Goal: Check status: Check status

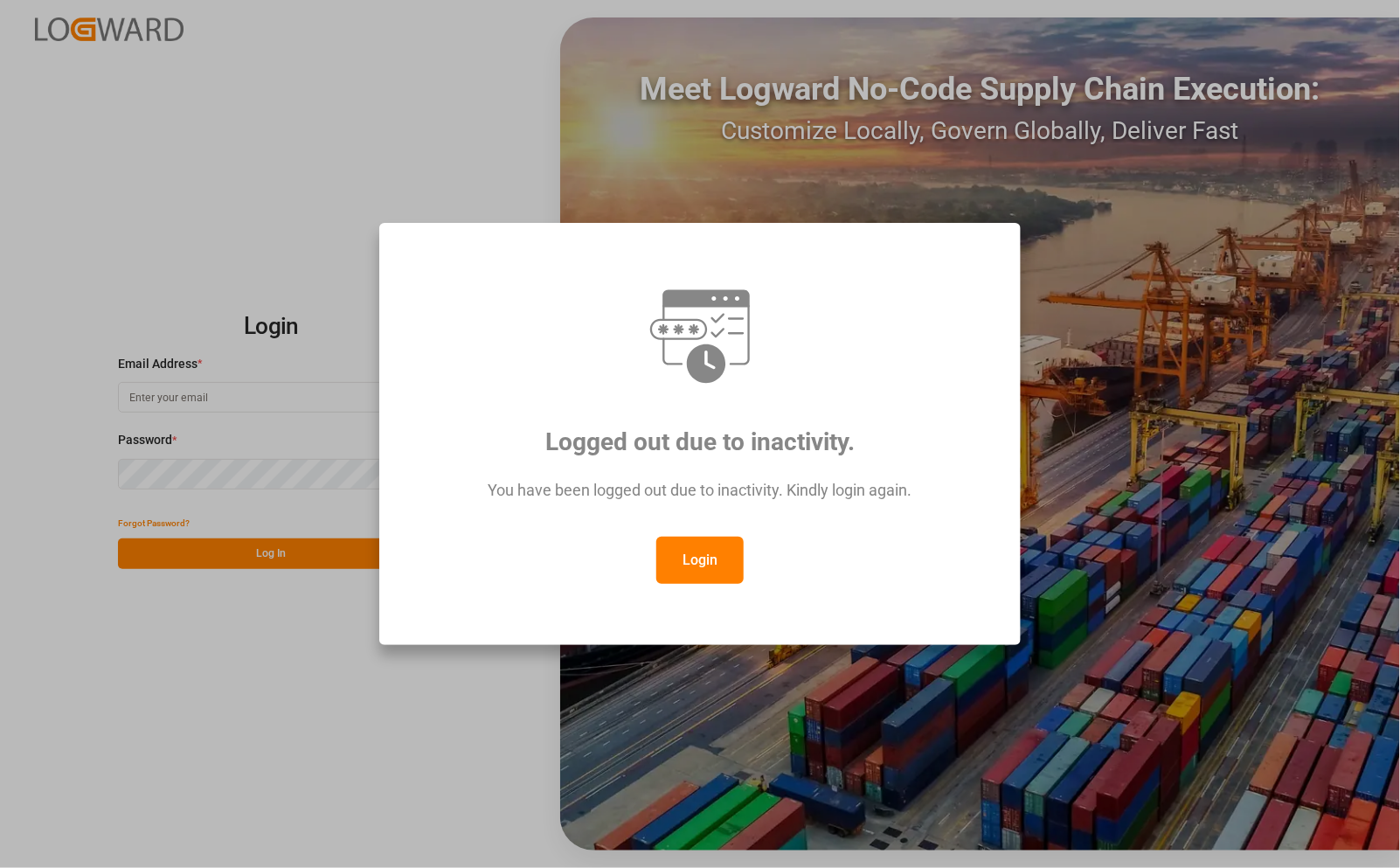
click at [710, 562] on button "Login" at bounding box center [700, 560] width 88 height 47
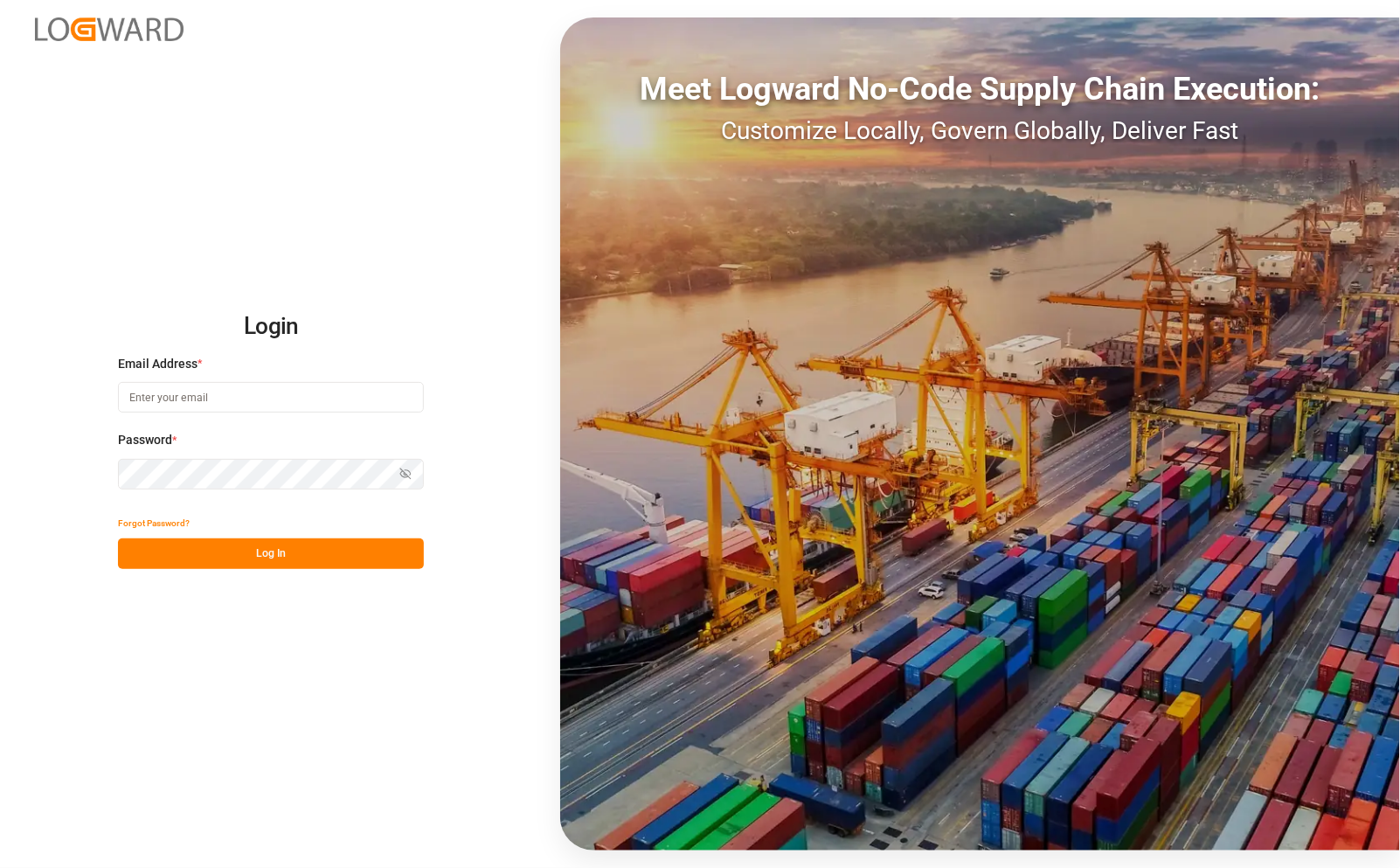
click at [202, 395] on input at bounding box center [271, 397] width 306 height 30
type input "catherine.danielson@jamindustries.com"
click at [278, 555] on button "Log In" at bounding box center [271, 553] width 306 height 30
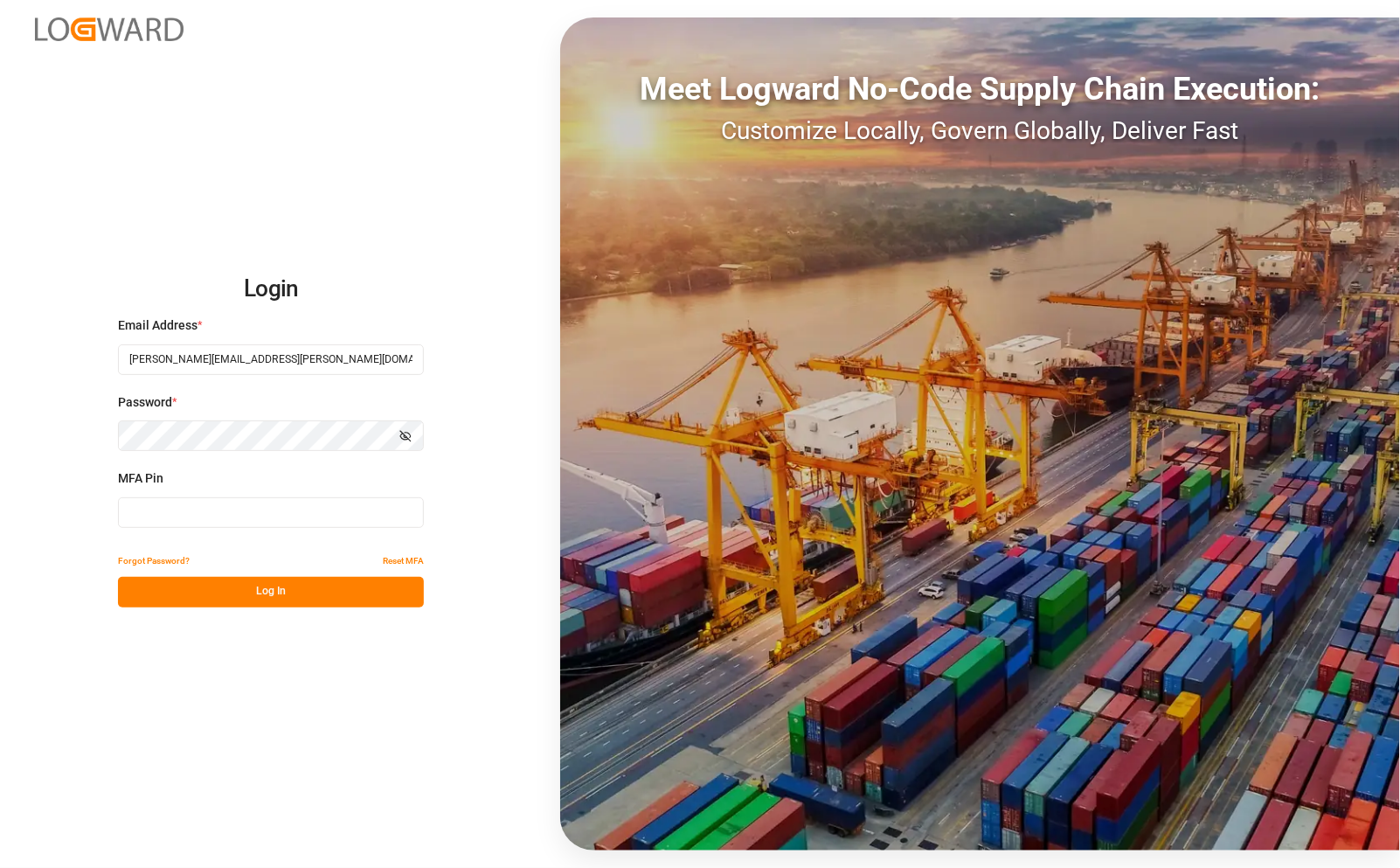
click at [194, 503] on input at bounding box center [271, 513] width 306 height 30
click at [229, 505] on input at bounding box center [271, 513] width 306 height 30
type input "568904"
click at [245, 592] on button "Log In" at bounding box center [271, 592] width 306 height 30
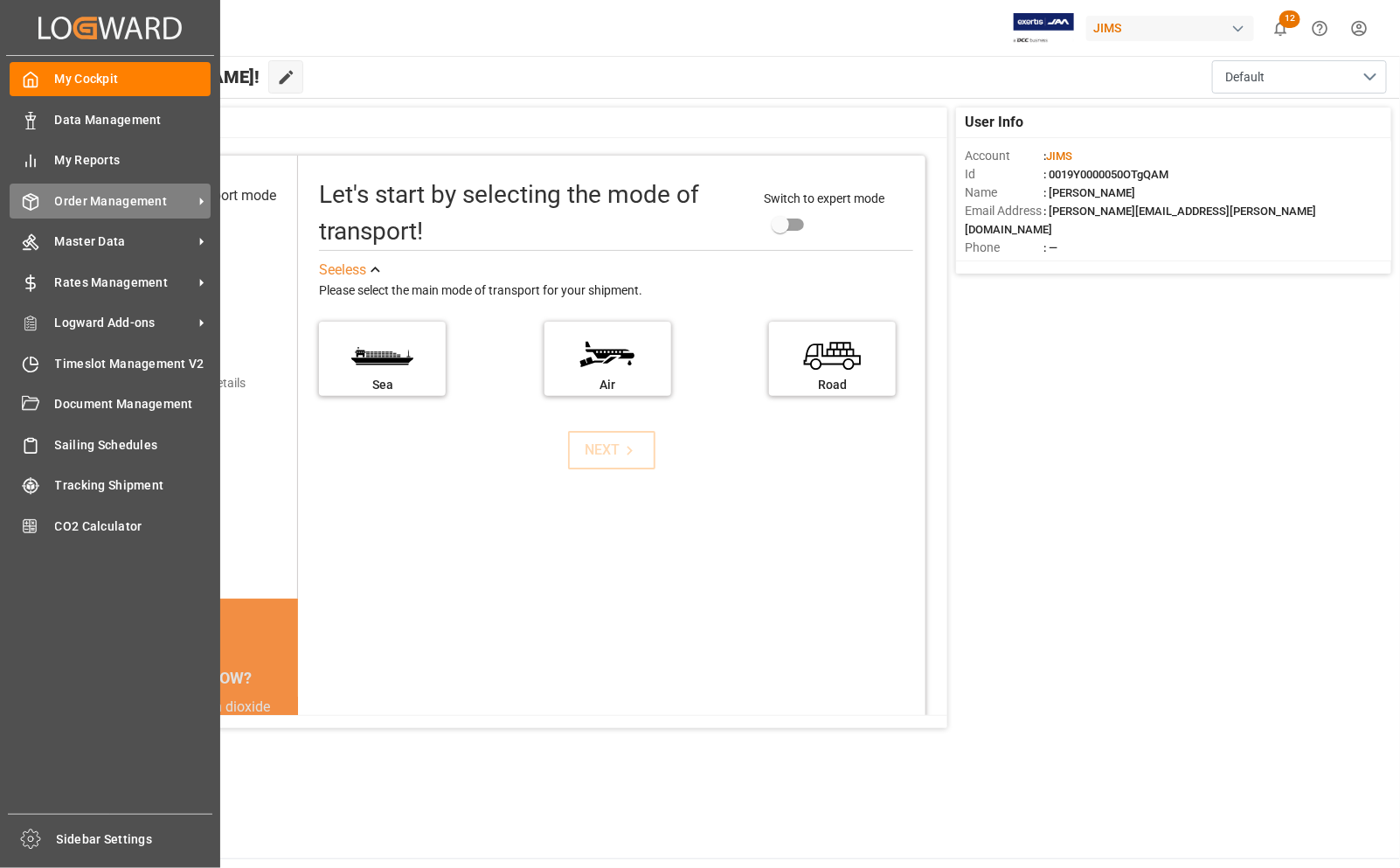
click at [110, 208] on span "Order Management" at bounding box center [124, 201] width 138 height 18
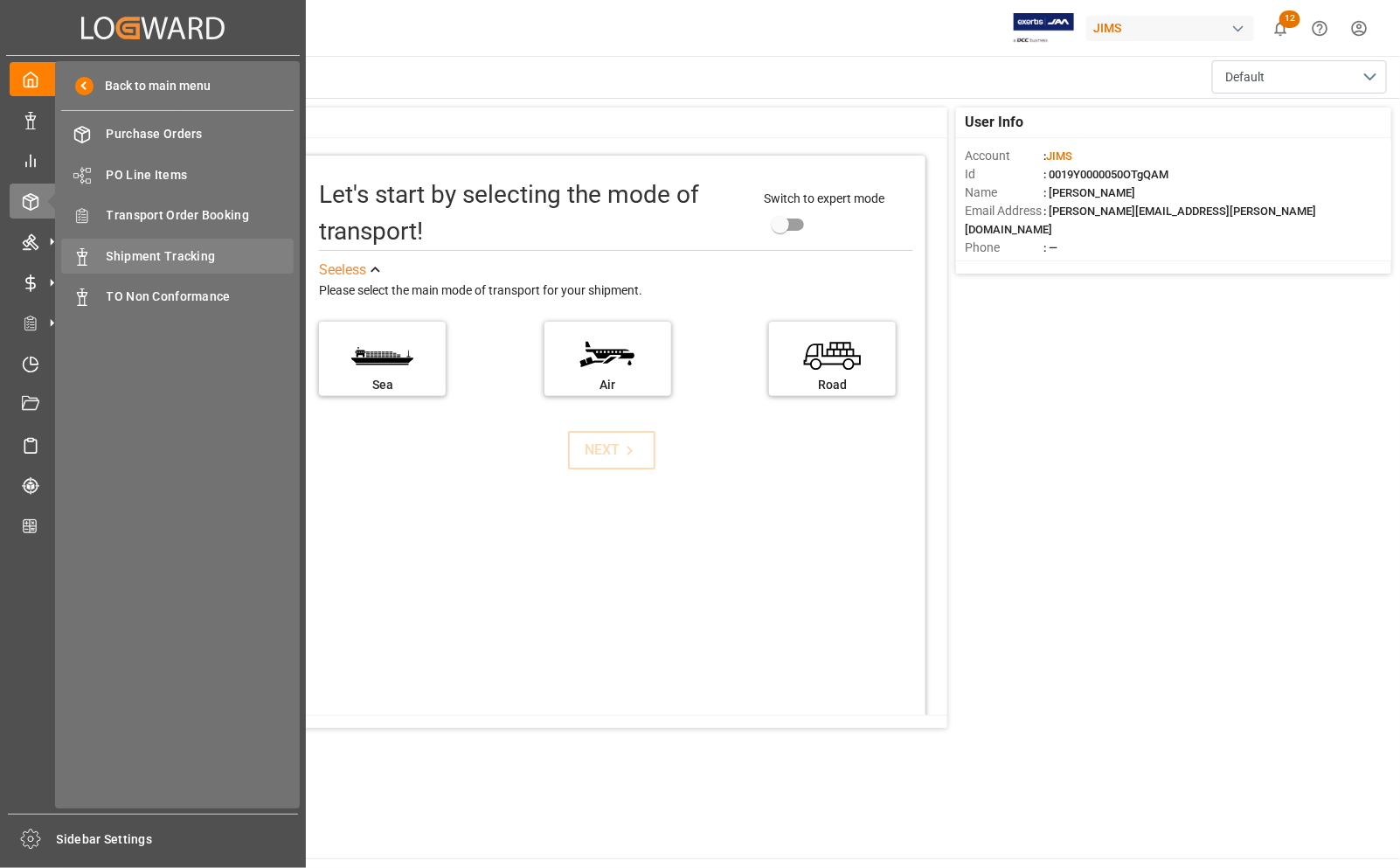
click at [169, 255] on span "Shipment Tracking" at bounding box center [200, 256] width 188 height 18
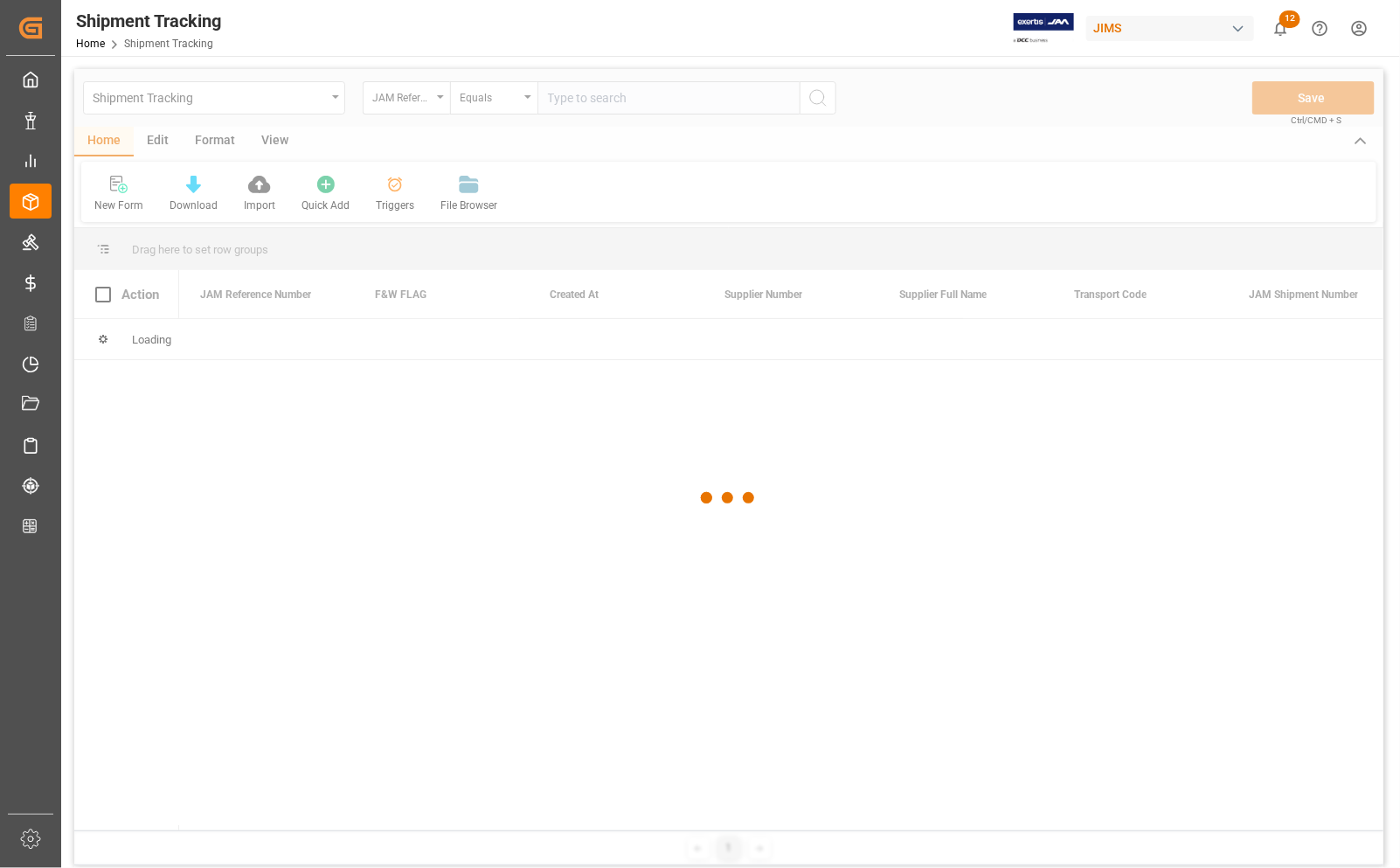
click at [633, 101] on div at bounding box center [729, 498] width 1308 height 858
click at [625, 86] on div at bounding box center [729, 498] width 1308 height 858
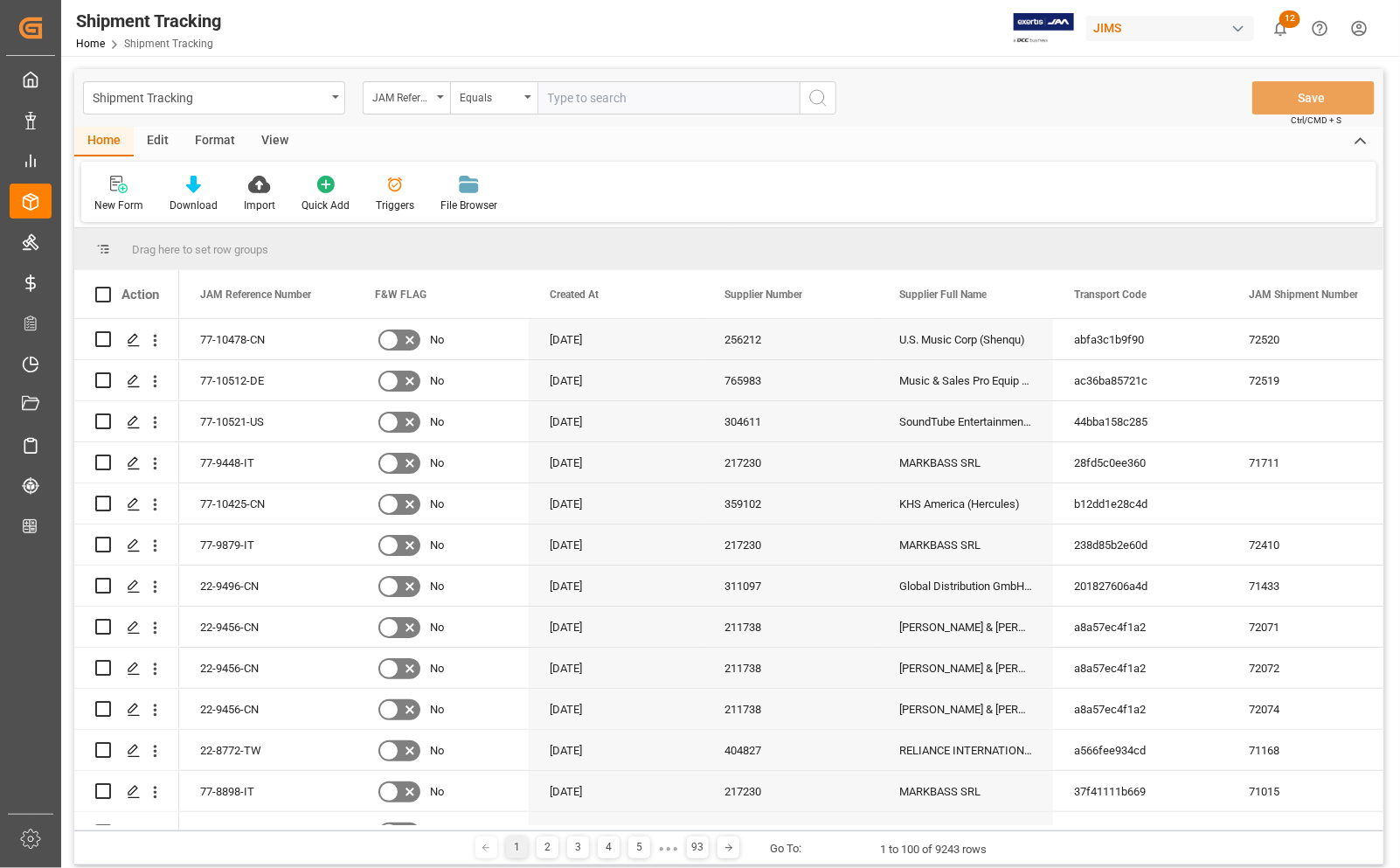
click at [616, 98] on input "text" at bounding box center [668, 97] width 262 height 33
type input "77-10088-CN"
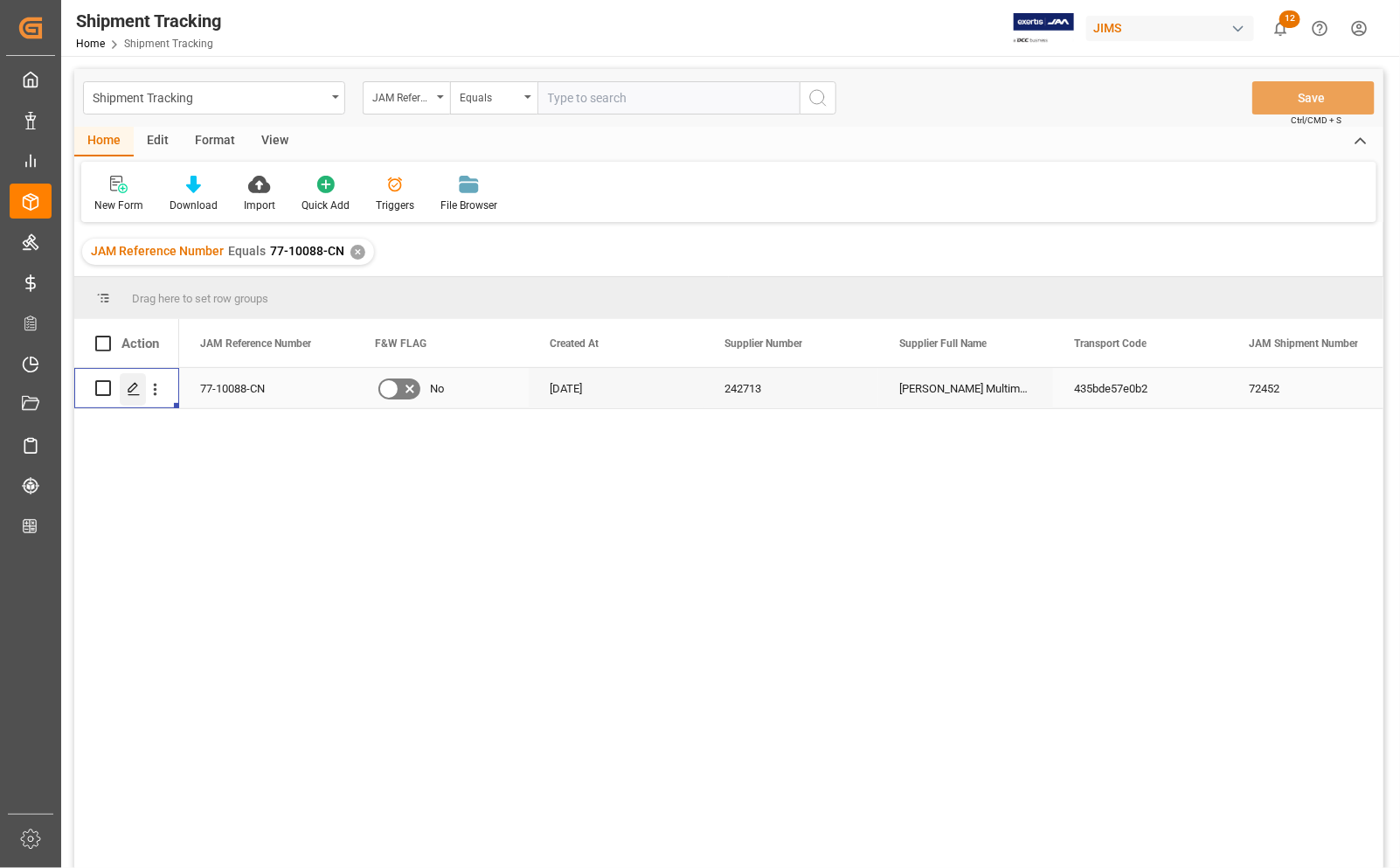
click at [134, 392] on icon "Press SPACE to select this row." at bounding box center [133, 388] width 14 height 14
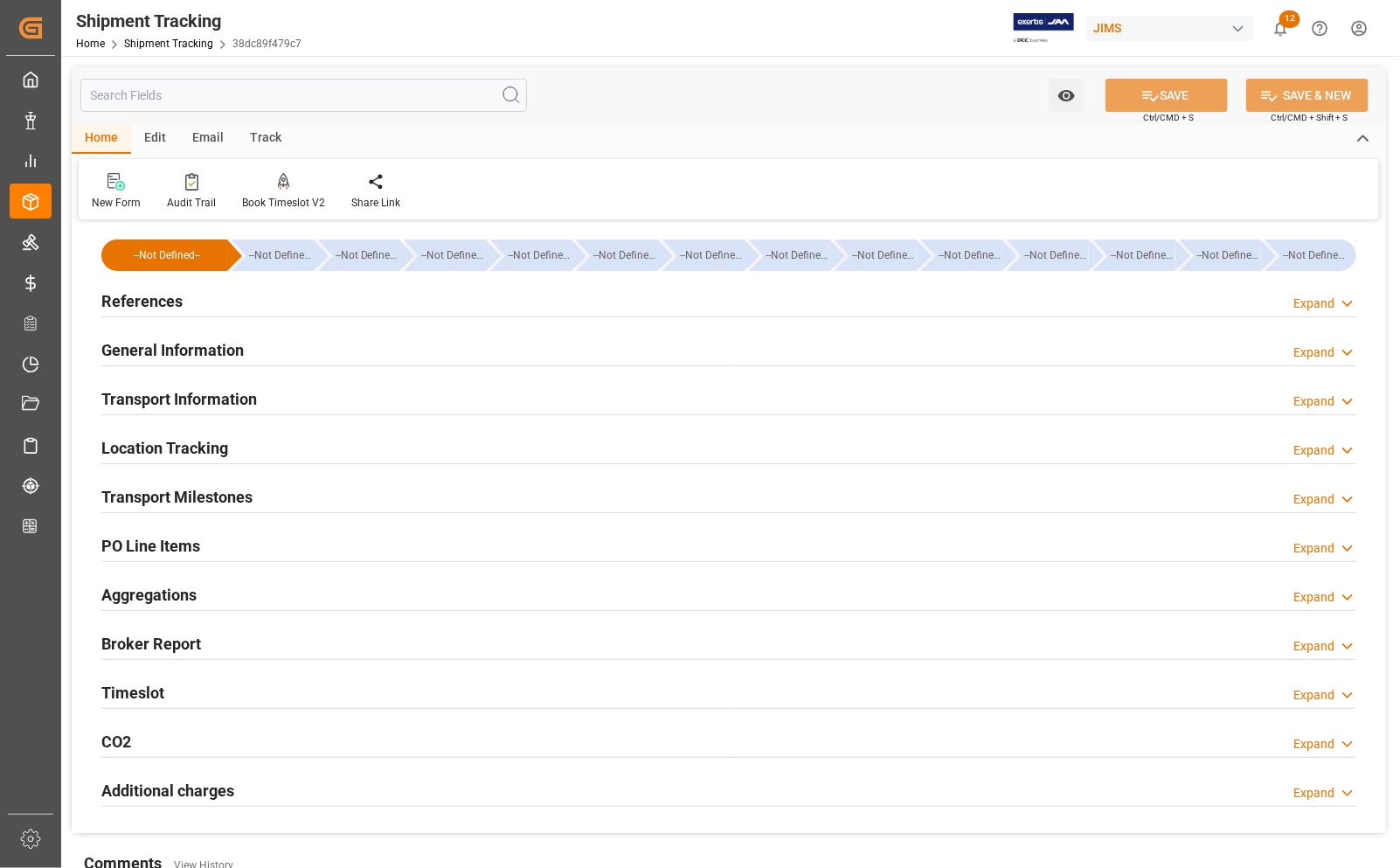
type input "[DATE] 00:00"
click at [155, 489] on h2 "Transport Milestones" at bounding box center [177, 497] width 151 height 24
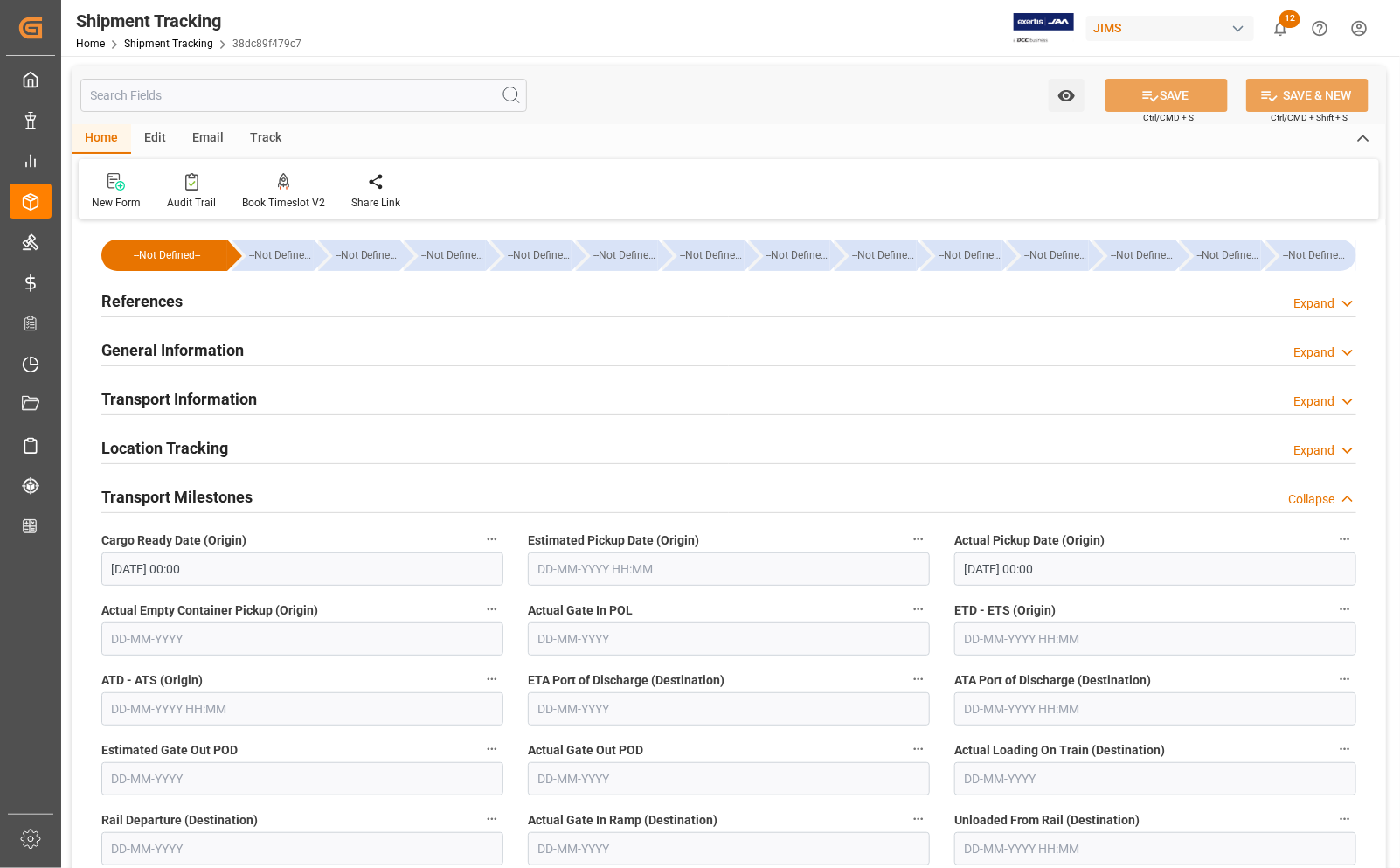
click at [204, 400] on h2 "Transport Information" at bounding box center [178, 399] width 156 height 24
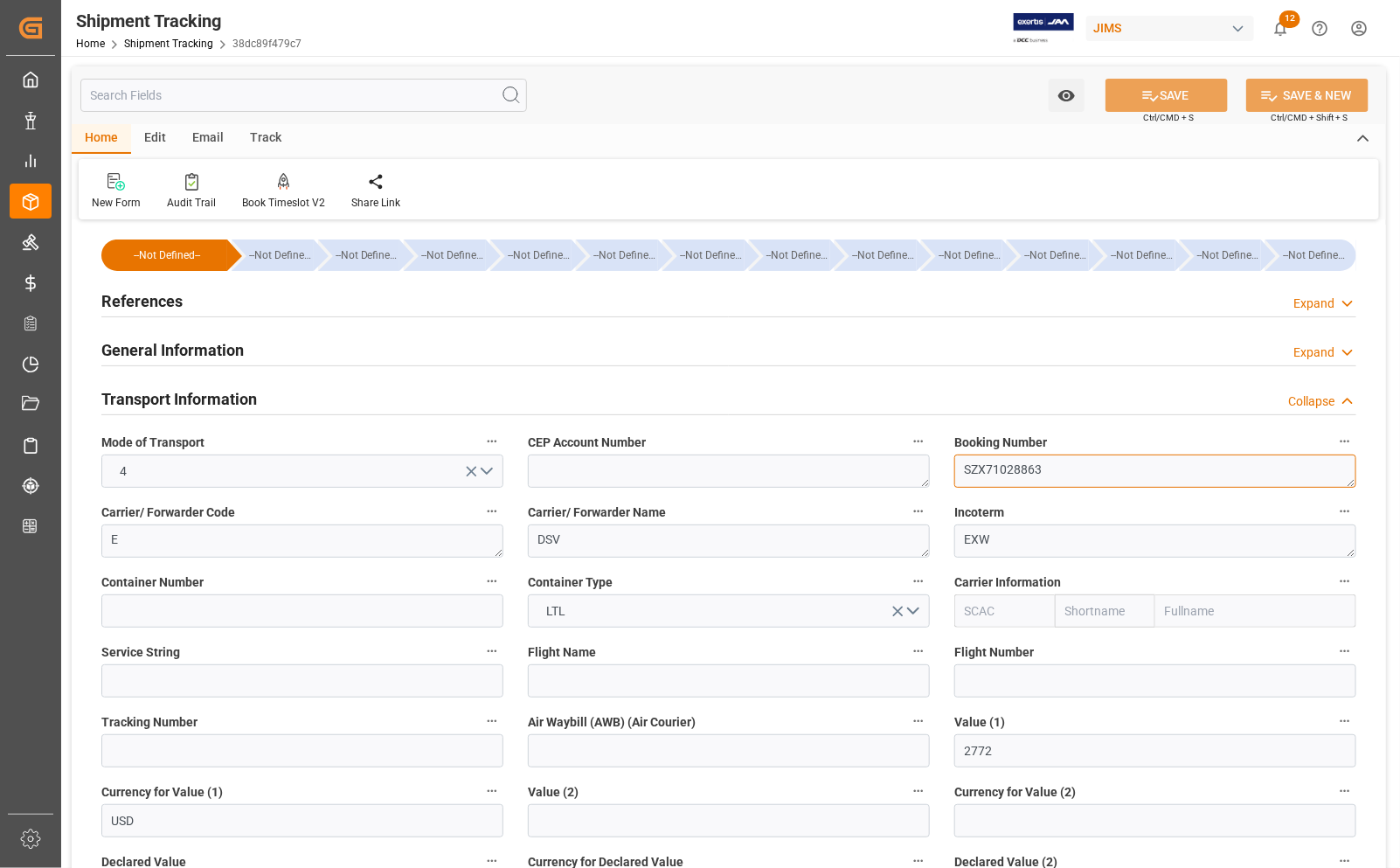
drag, startPoint x: 1044, startPoint y: 473, endPoint x: 964, endPoint y: 468, distance: 80.2
click at [964, 468] on textarea "SZX71028863" at bounding box center [1155, 470] width 402 height 33
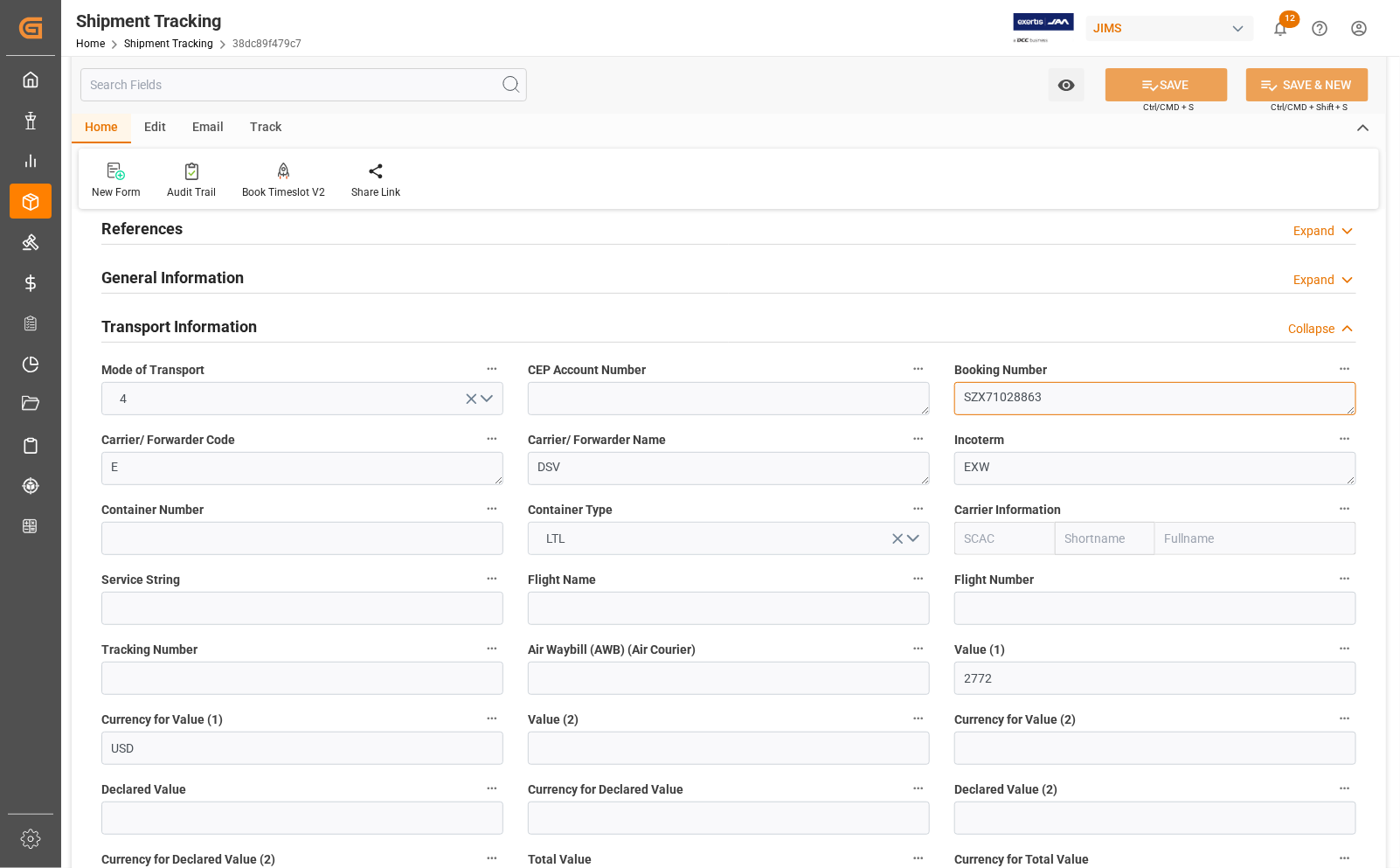
scroll to position [110, 0]
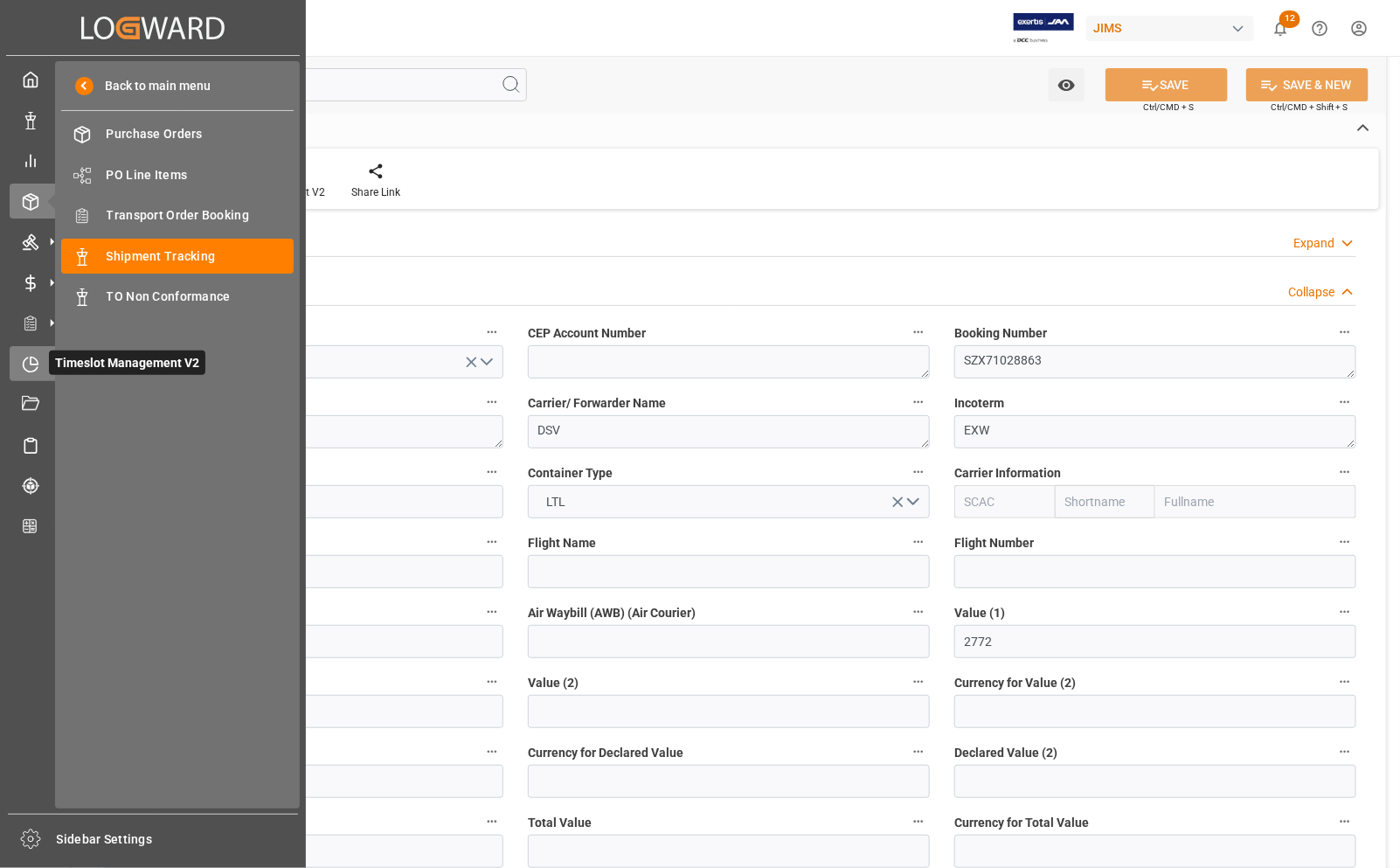
click at [31, 369] on icon at bounding box center [30, 365] width 18 height 18
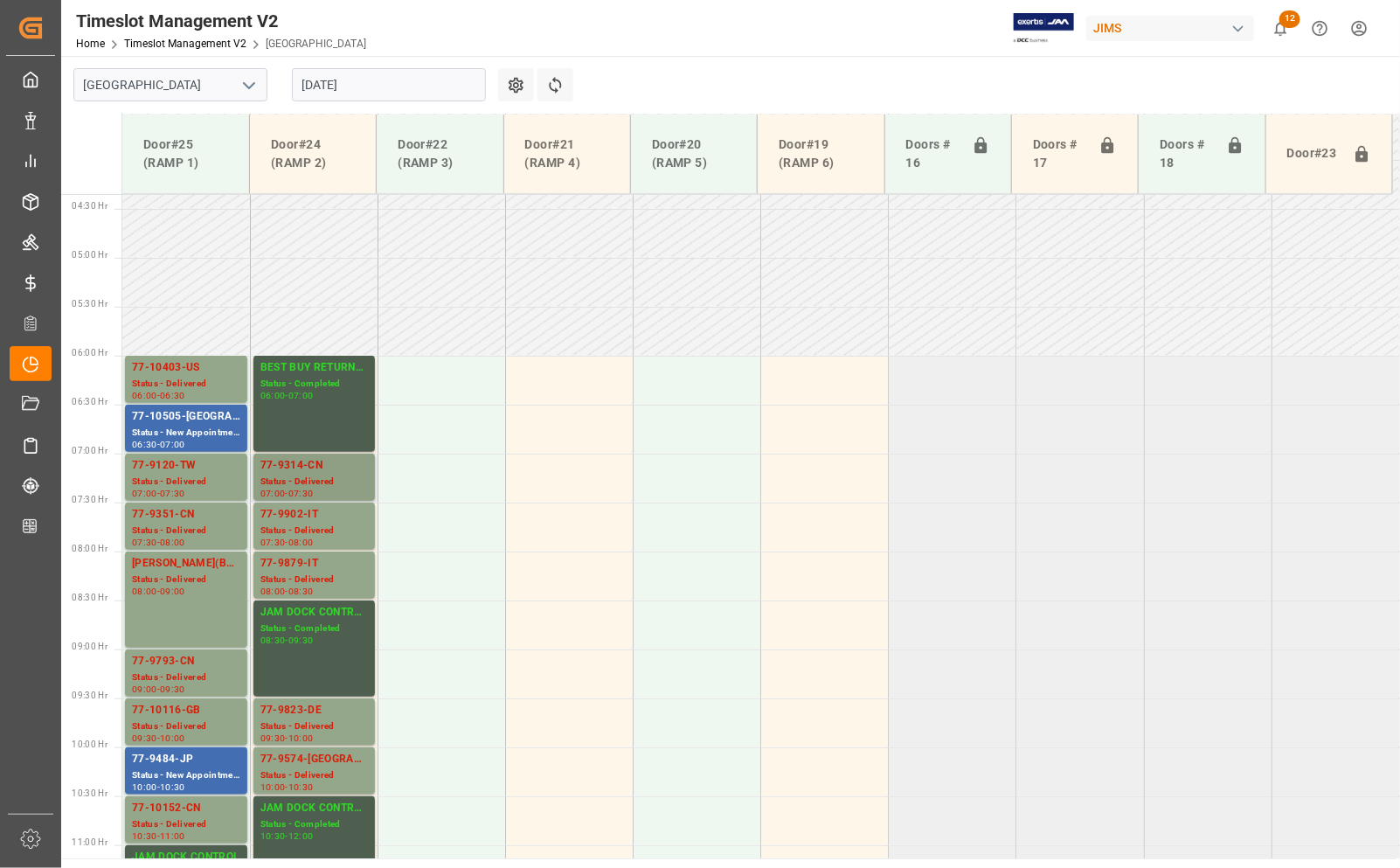
scroll to position [417, 0]
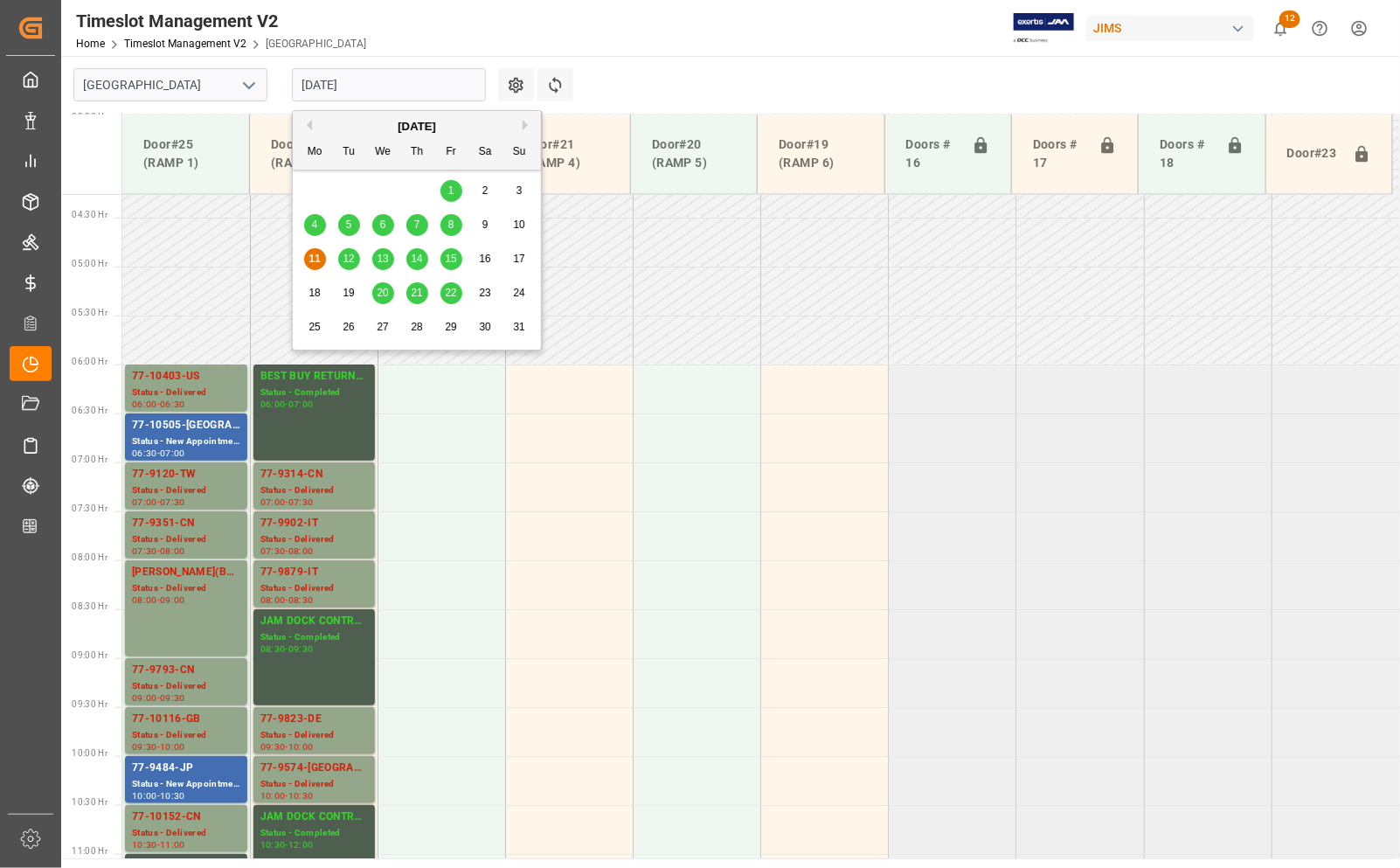
click at [395, 89] on input "11-08-2025" at bounding box center [388, 84] width 194 height 33
click at [451, 228] on span "8" at bounding box center [451, 224] width 6 height 12
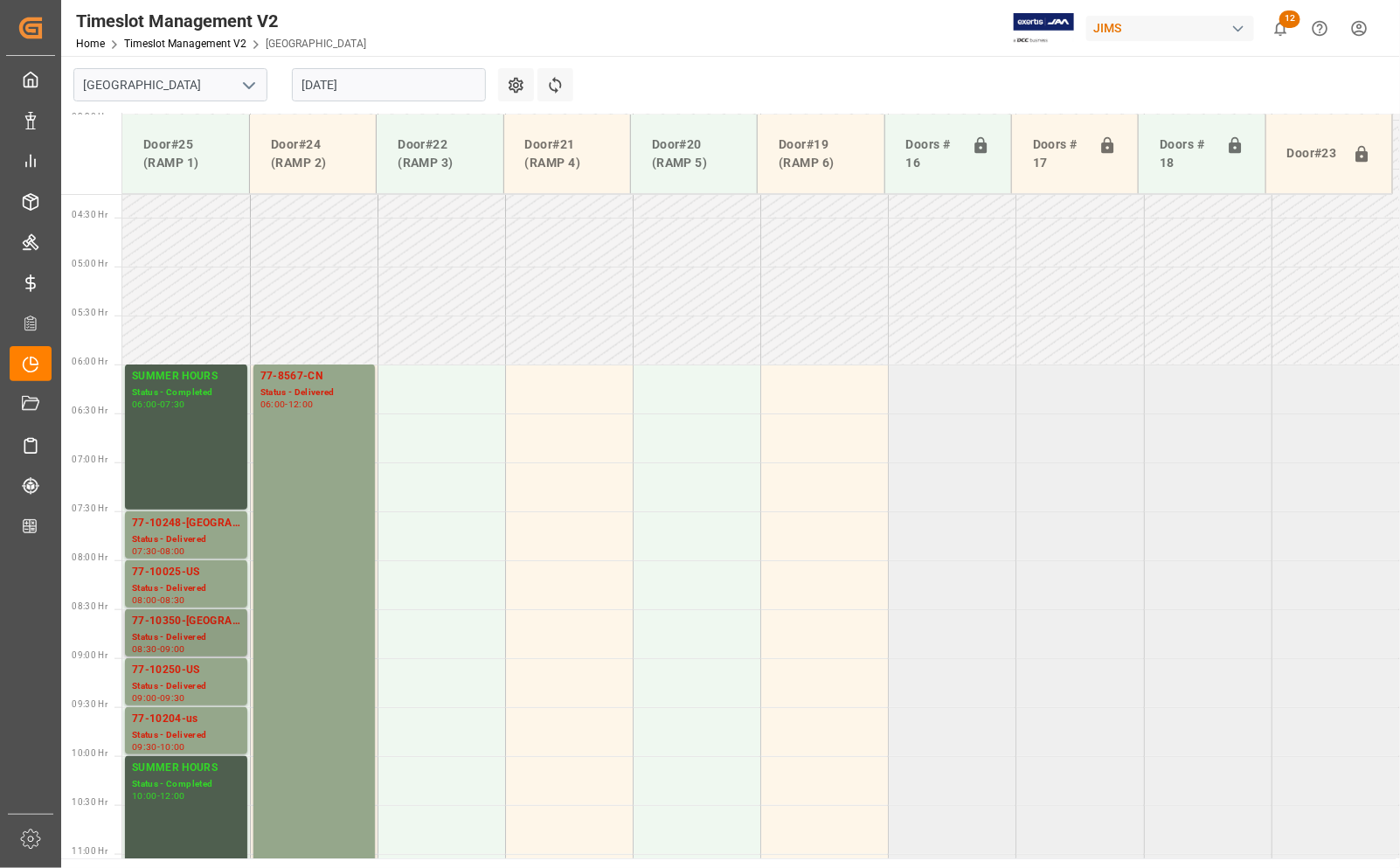
scroll to position [526, 0]
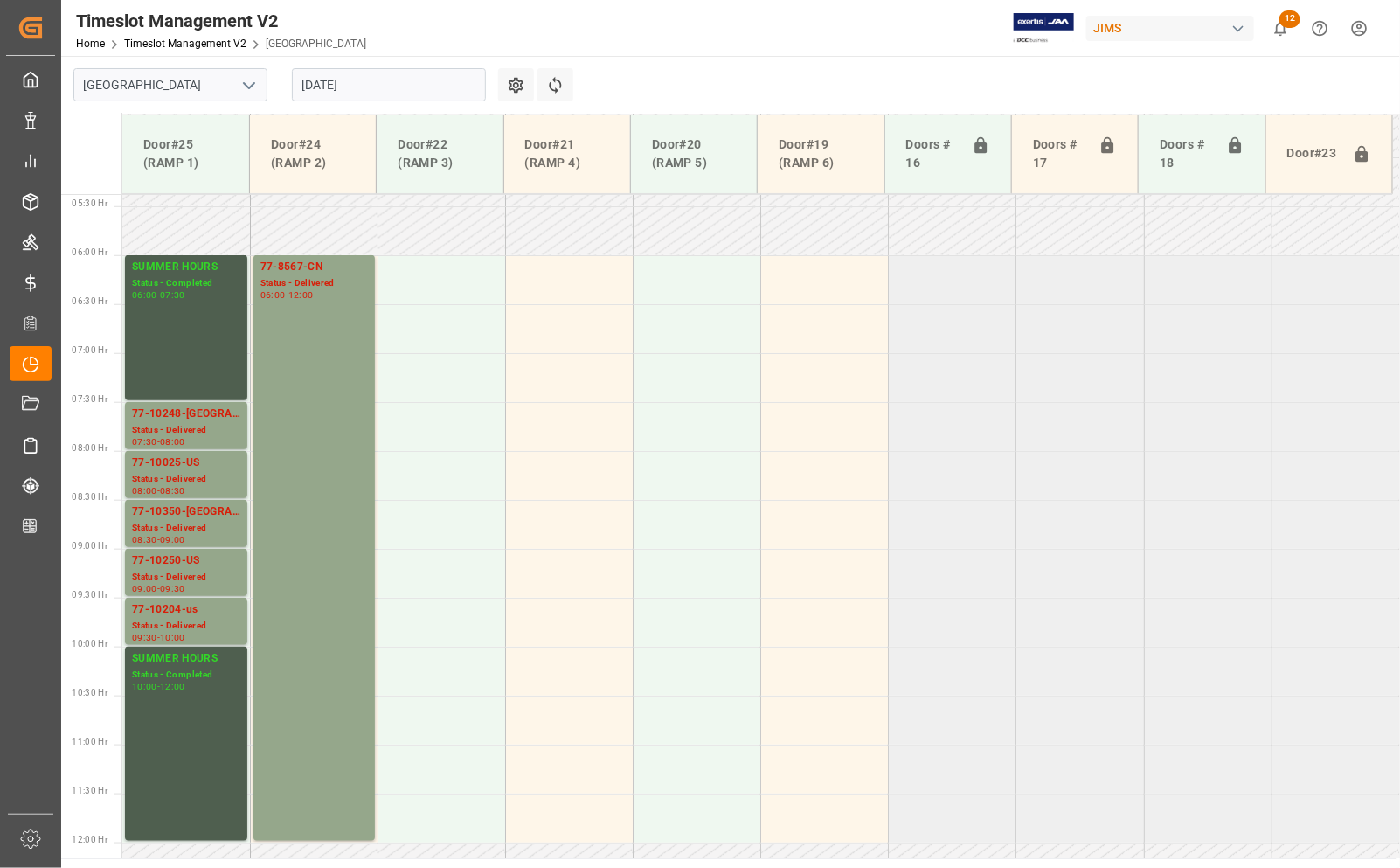
click at [377, 81] on input "08-08-2025" at bounding box center [388, 84] width 194 height 33
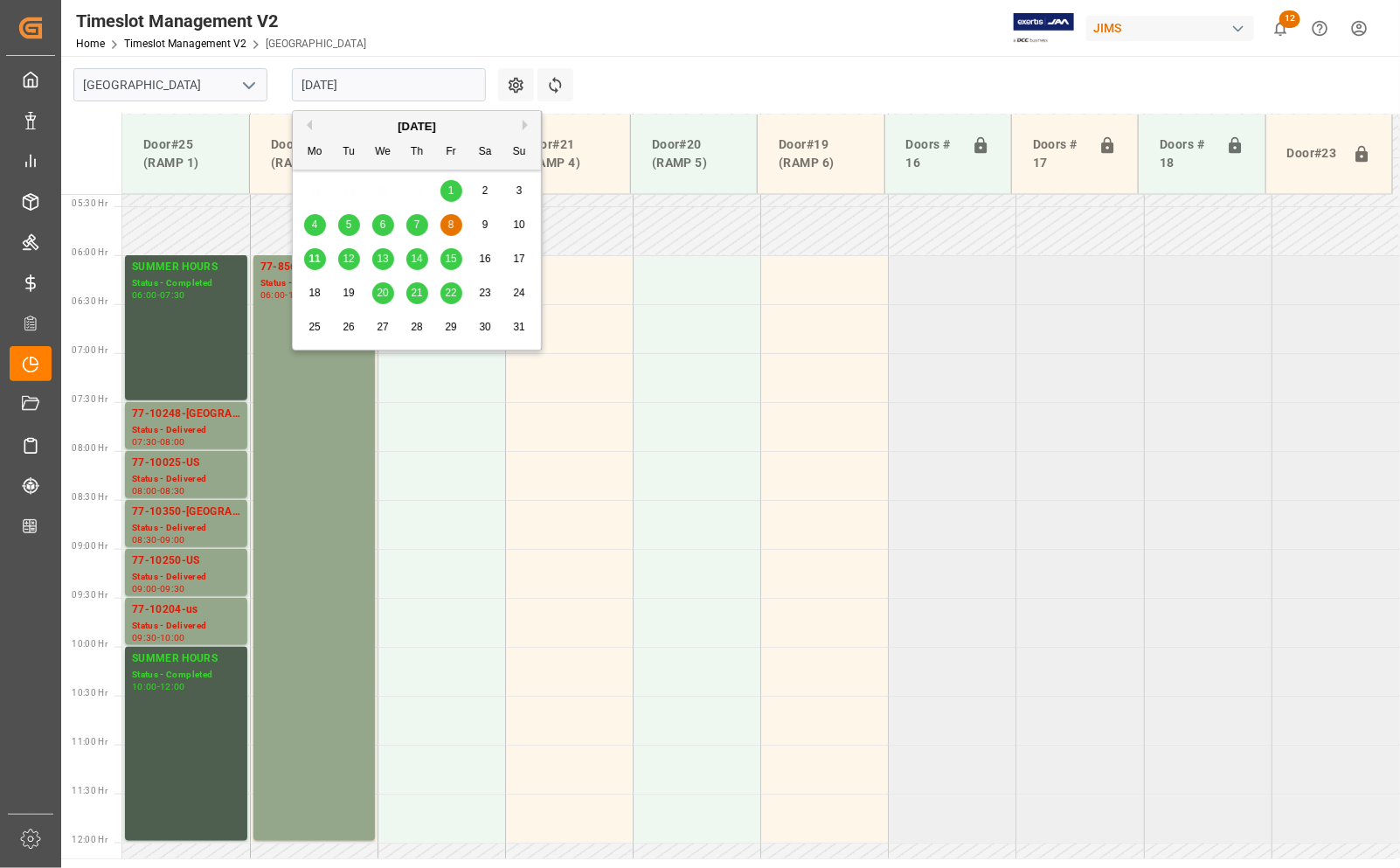
click at [346, 258] on span "12" at bounding box center [348, 258] width 11 height 12
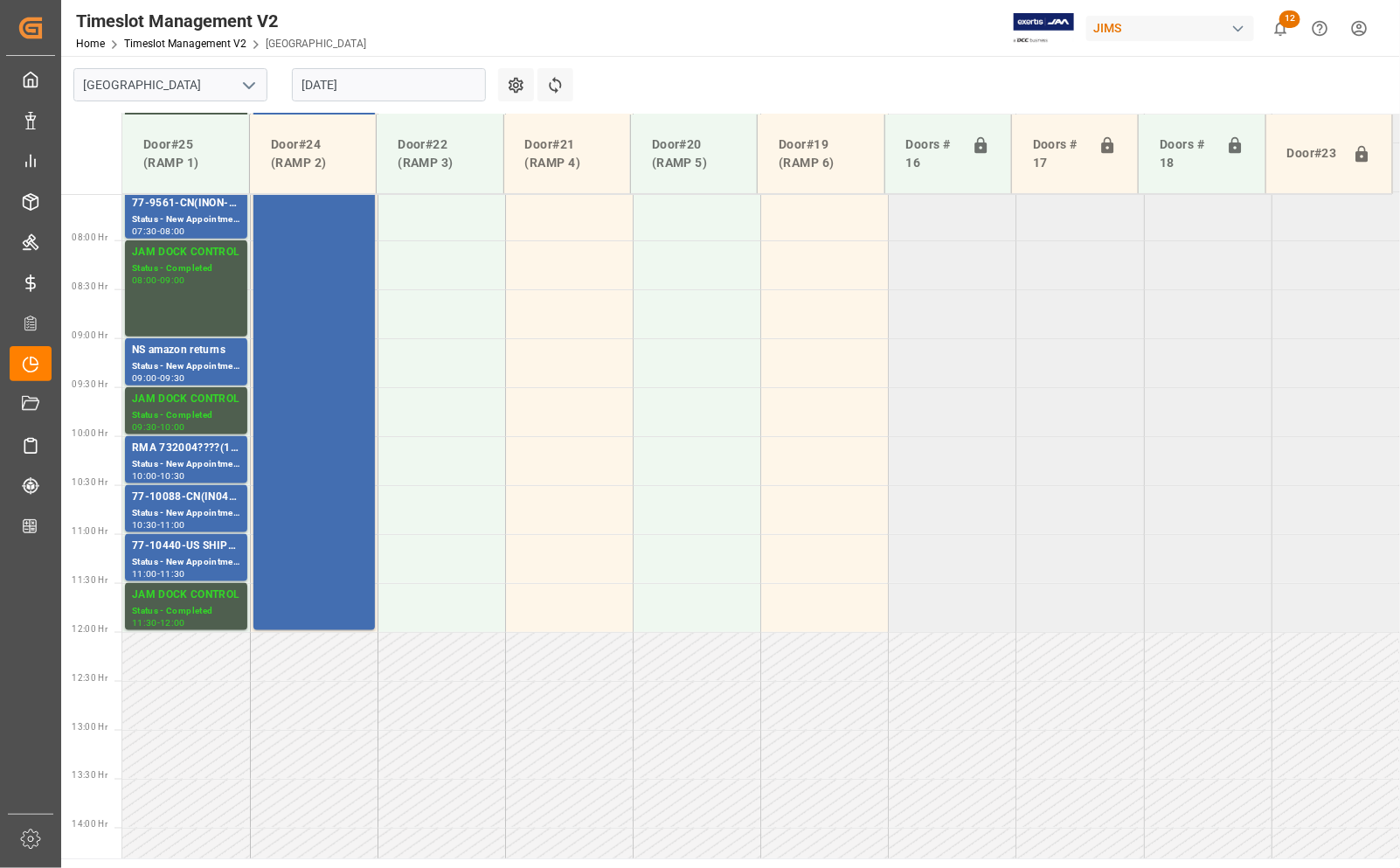
scroll to position [745, 0]
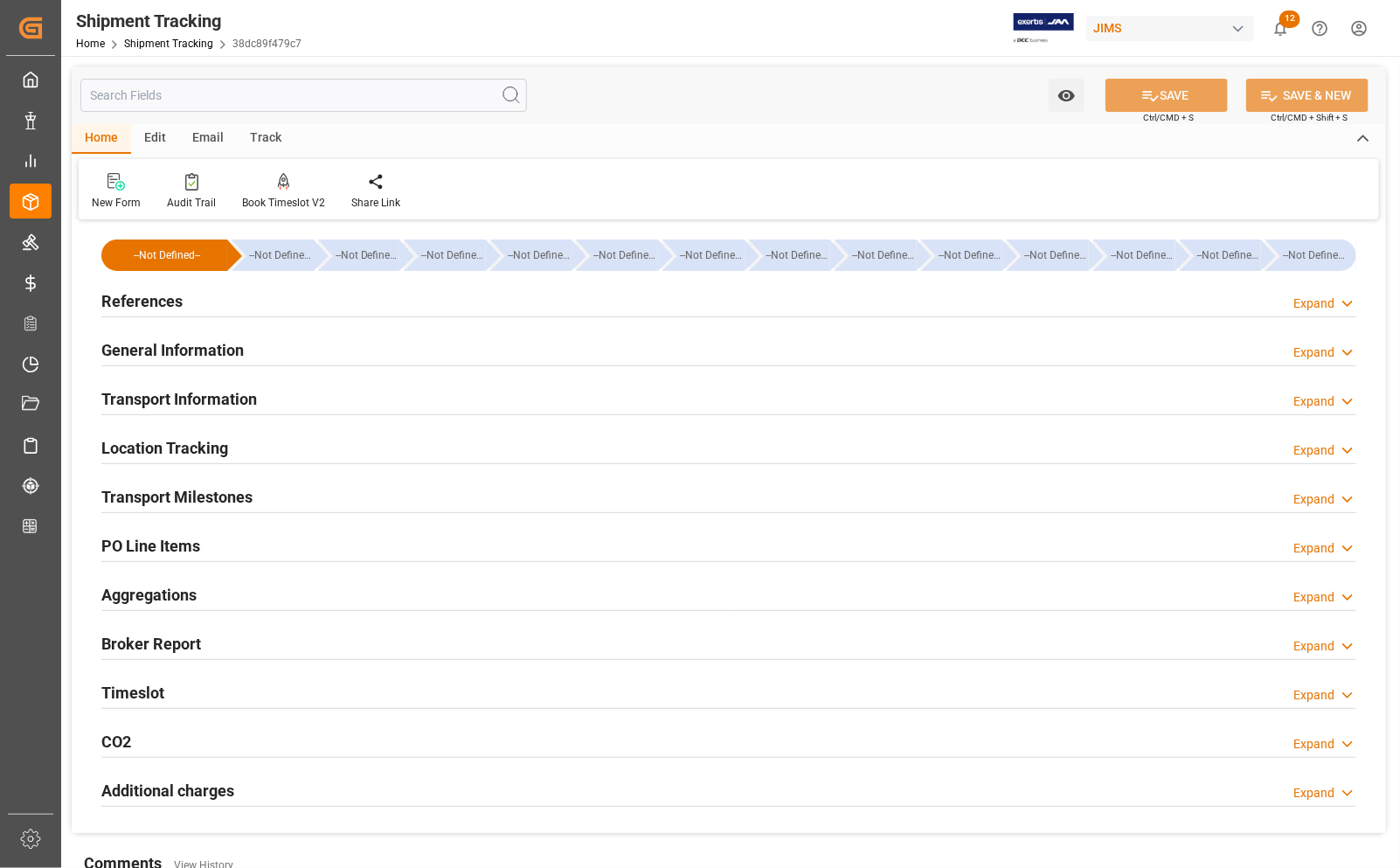
click at [119, 492] on h2 "Transport Milestones" at bounding box center [177, 497] width 151 height 24
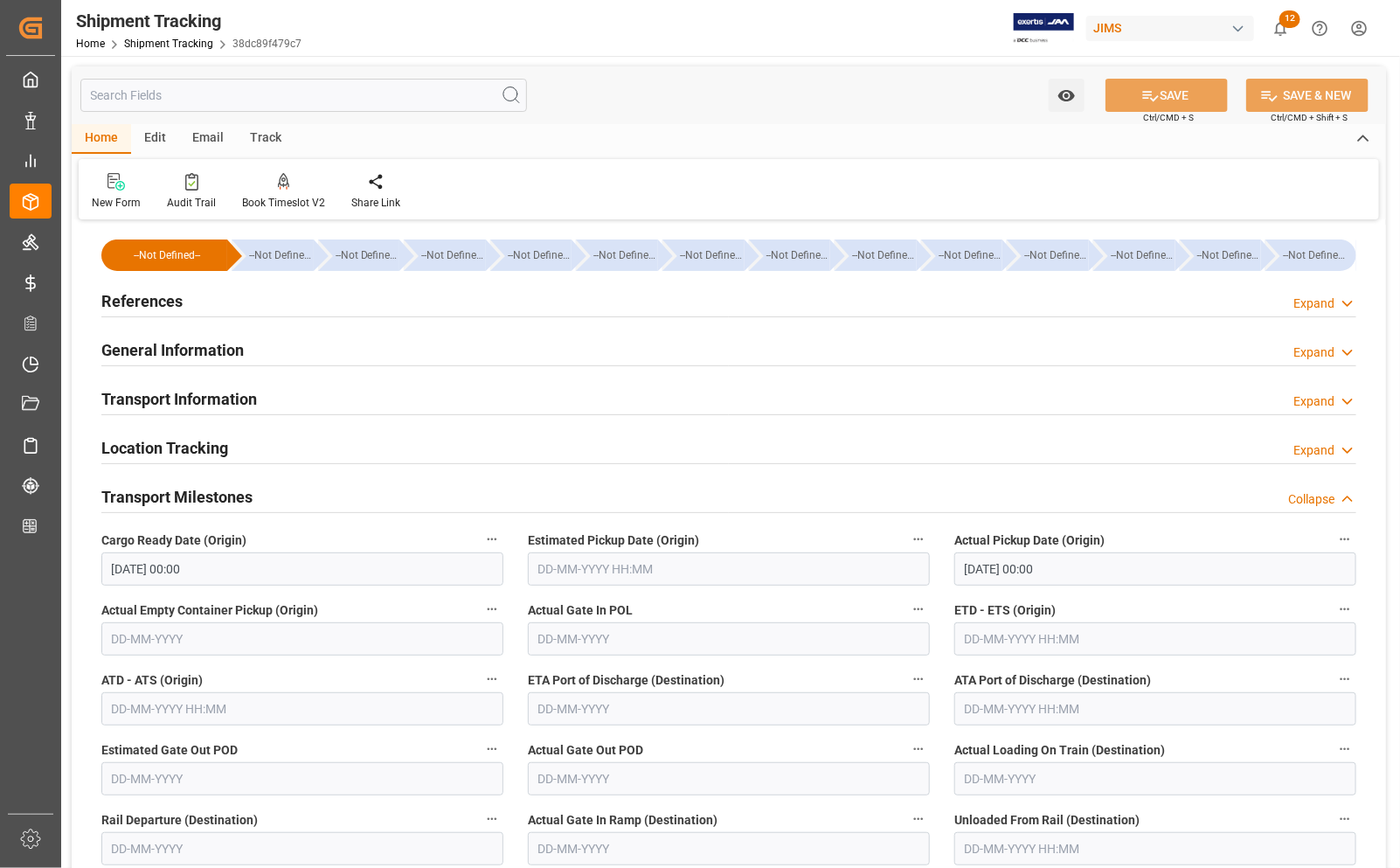
scroll to position [110, 0]
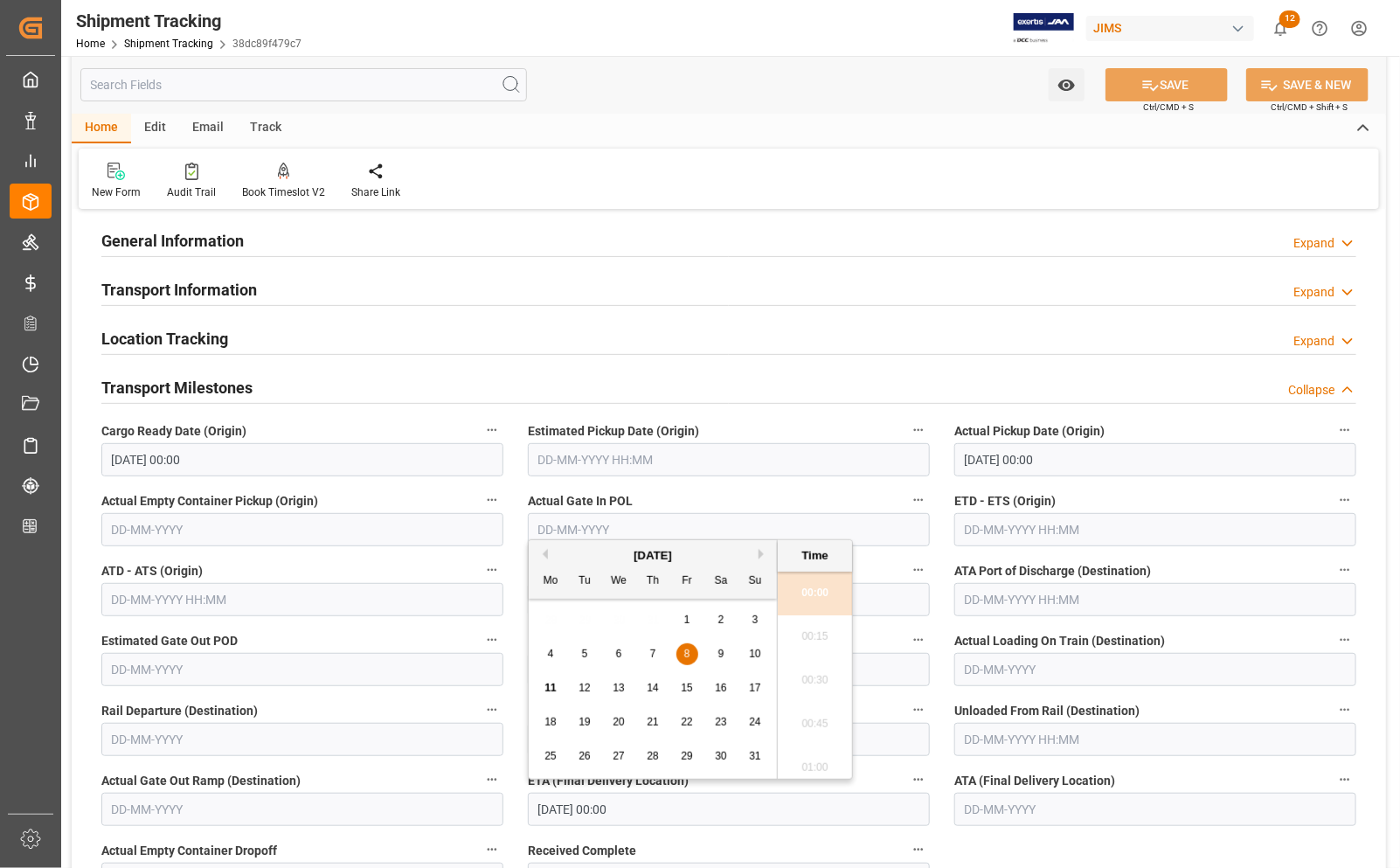
click at [582, 810] on input "[DATE] 00:00" at bounding box center [729, 808] width 402 height 33
click at [586, 688] on span "12" at bounding box center [584, 688] width 11 height 12
type input "[DATE] 00:00"
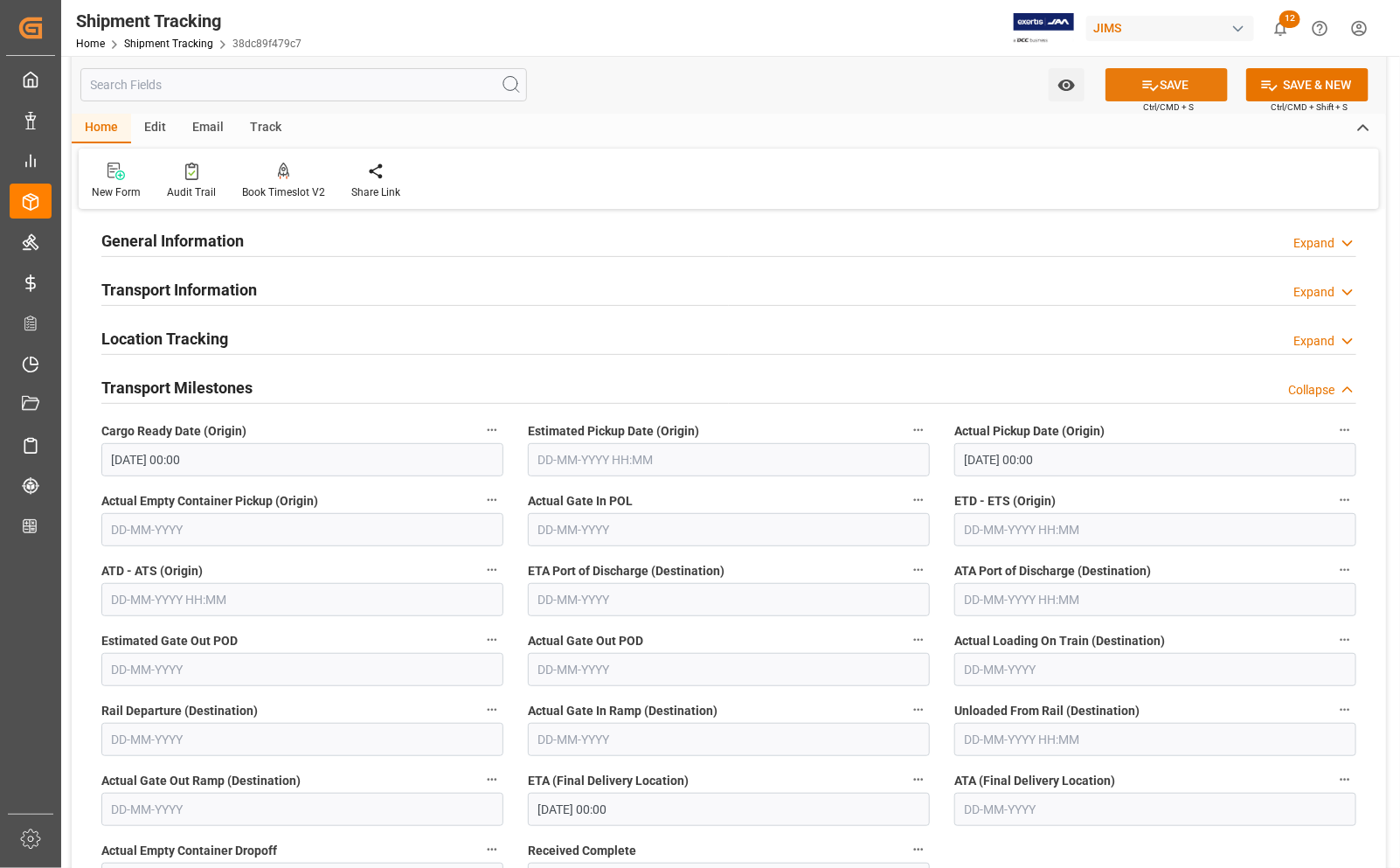
click at [1132, 88] on button "SAVE" at bounding box center [1167, 84] width 123 height 33
